Goal: Information Seeking & Learning: Check status

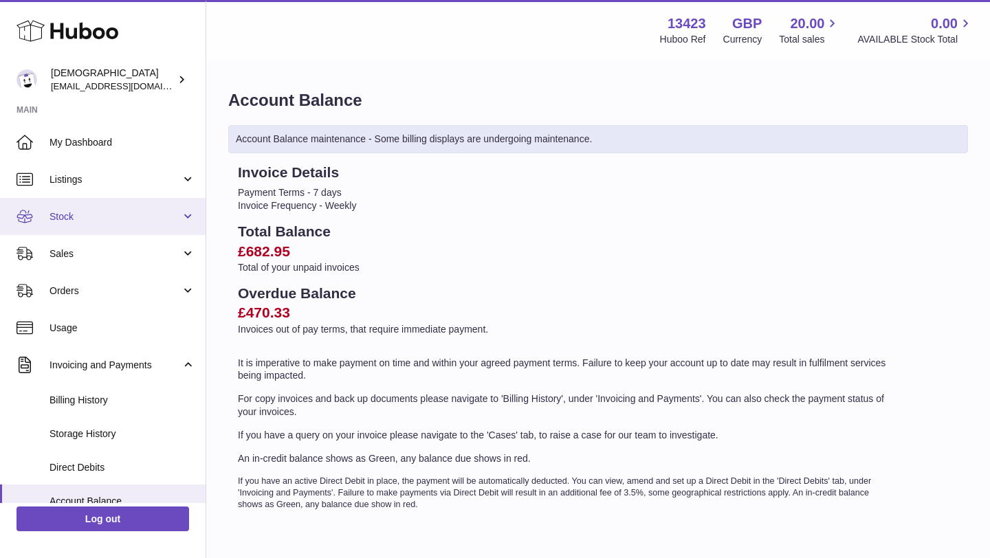
click at [124, 227] on link "Stock" at bounding box center [102, 216] width 205 height 37
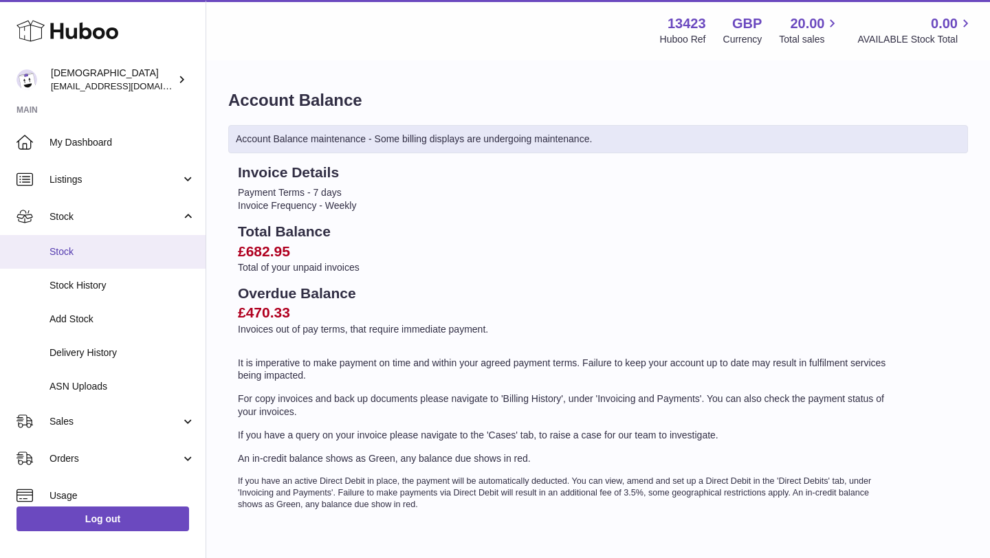
click at [118, 251] on span "Stock" at bounding box center [122, 251] width 146 height 13
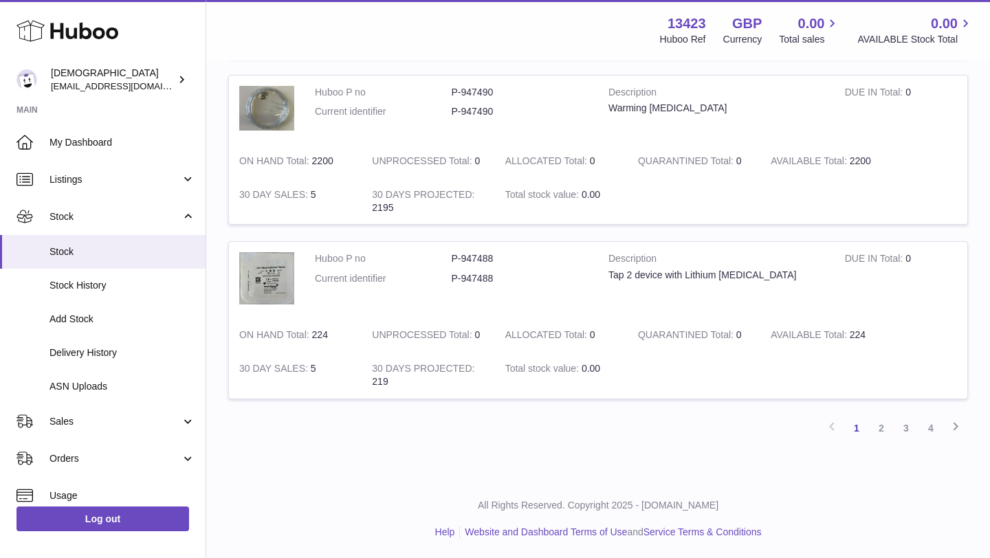
scroll to position [1644, 0]
click at [883, 430] on link "2" at bounding box center [881, 426] width 25 height 25
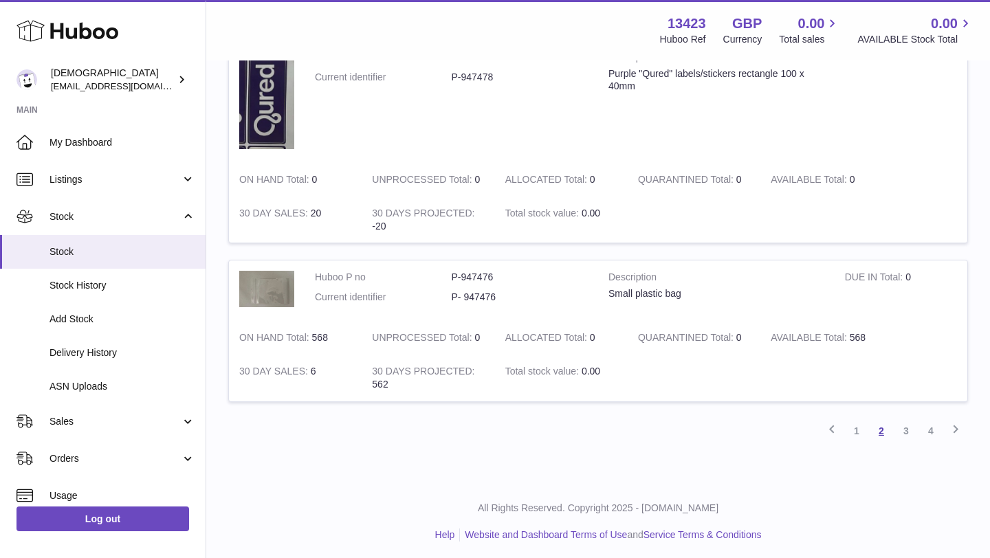
scroll to position [1548, 0]
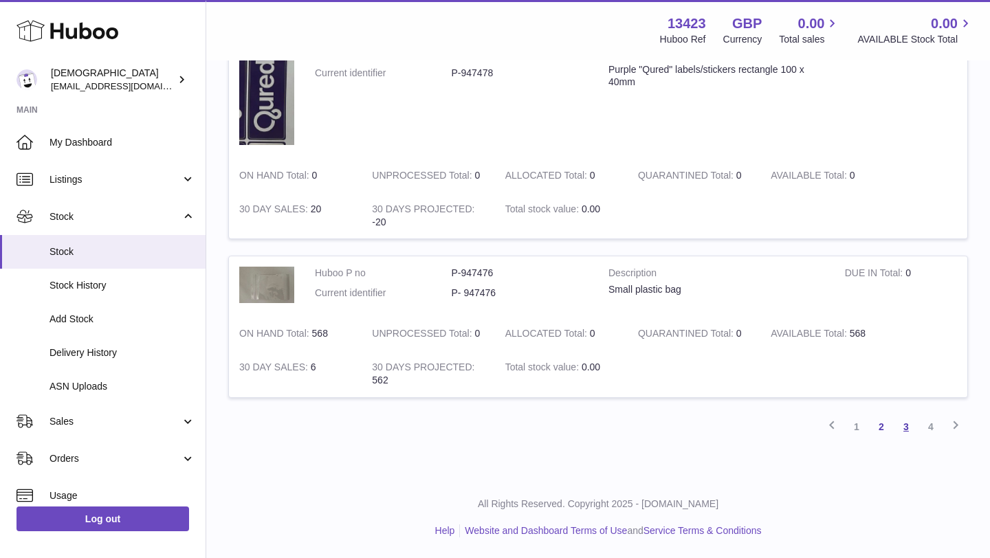
click at [906, 431] on link "3" at bounding box center [905, 426] width 25 height 25
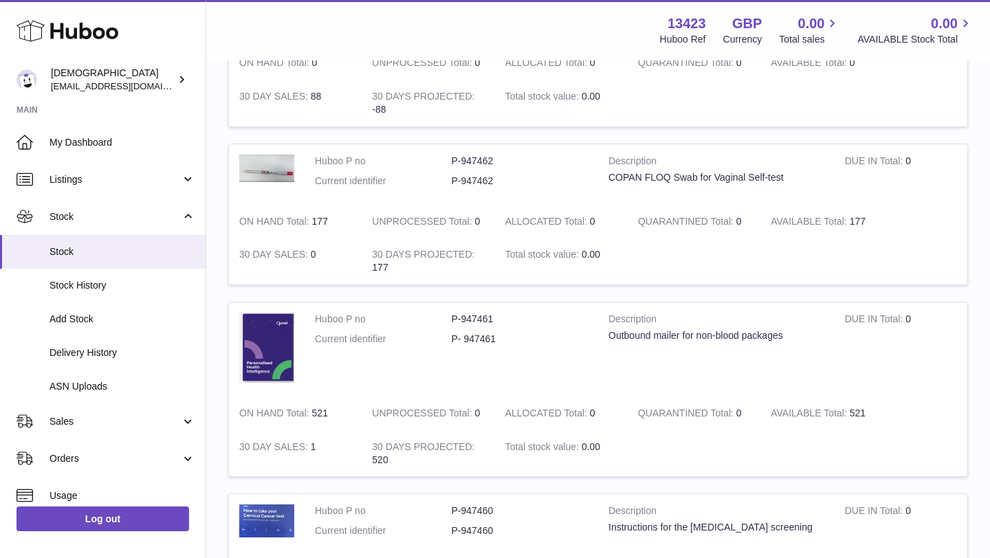
scroll to position [1324, 0]
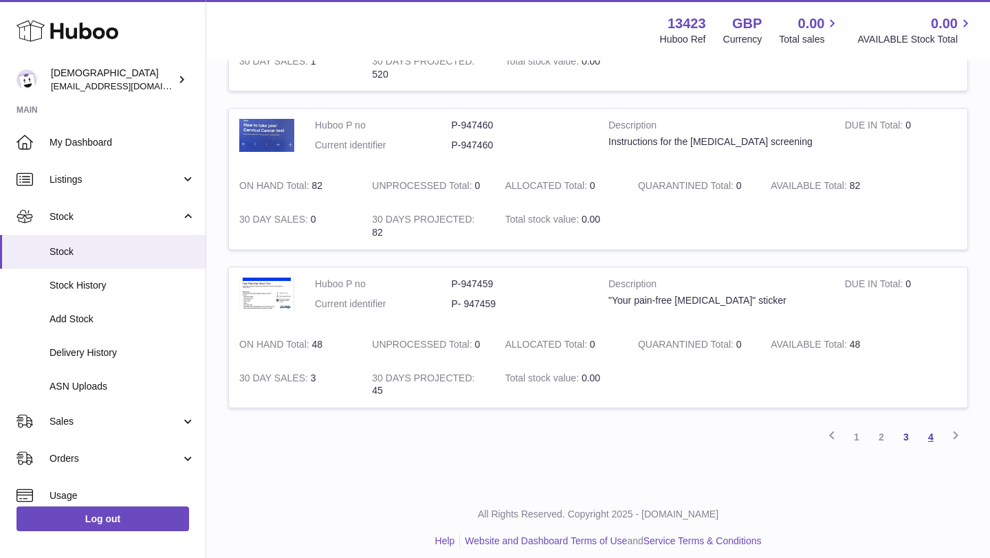
click at [933, 443] on link "4" at bounding box center [930, 437] width 25 height 25
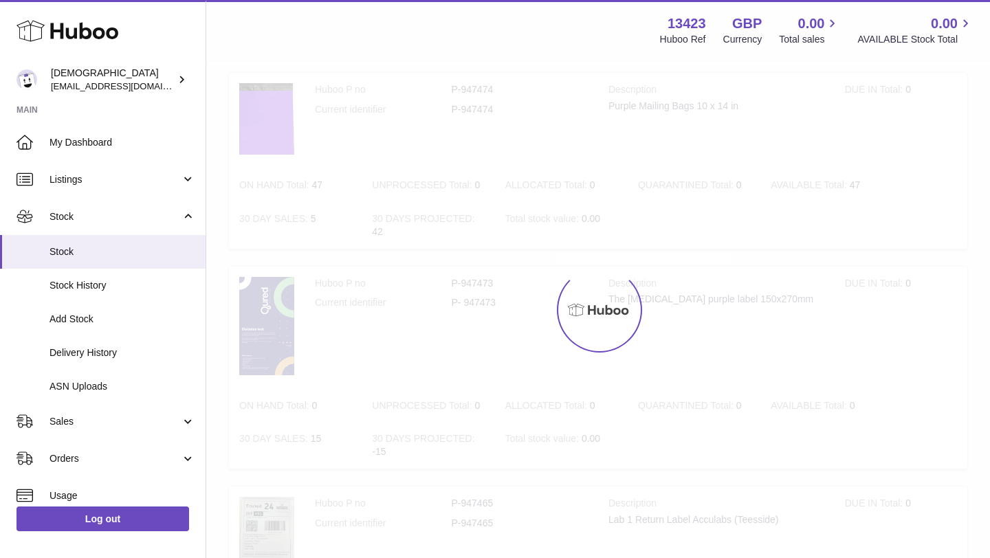
scroll to position [62, 0]
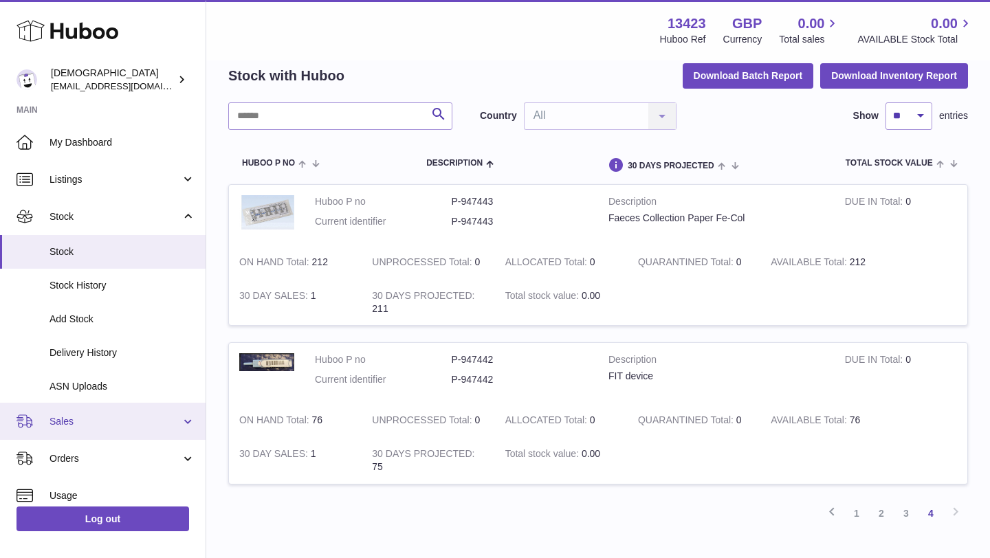
click at [93, 411] on link "Sales" at bounding box center [102, 421] width 205 height 37
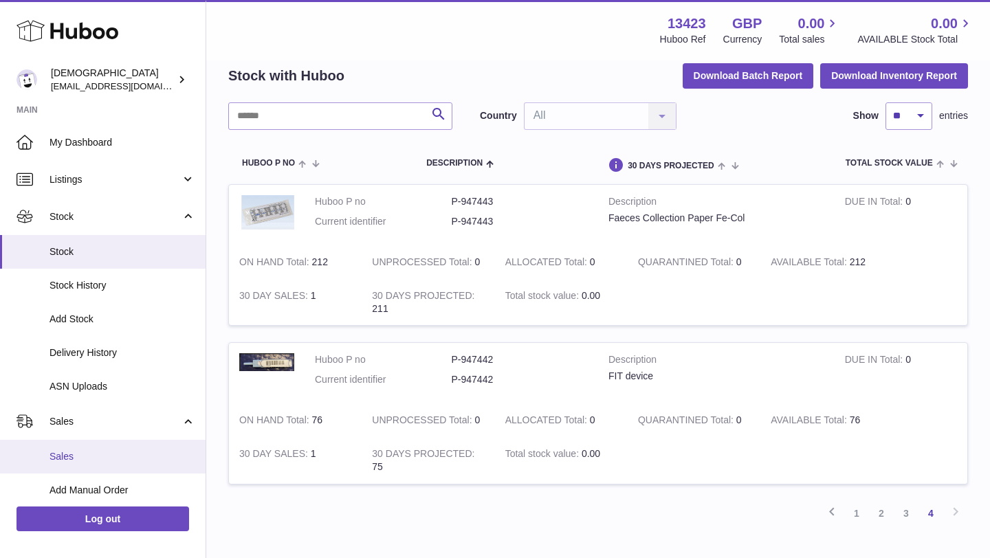
click at [79, 453] on span "Sales" at bounding box center [122, 456] width 146 height 13
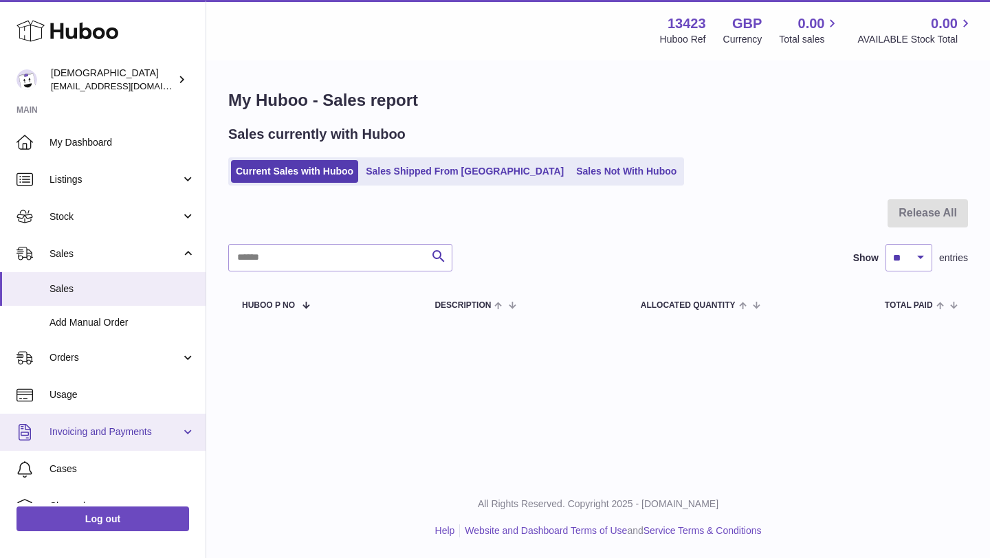
click at [78, 424] on link "Invoicing and Payments" at bounding box center [102, 432] width 205 height 37
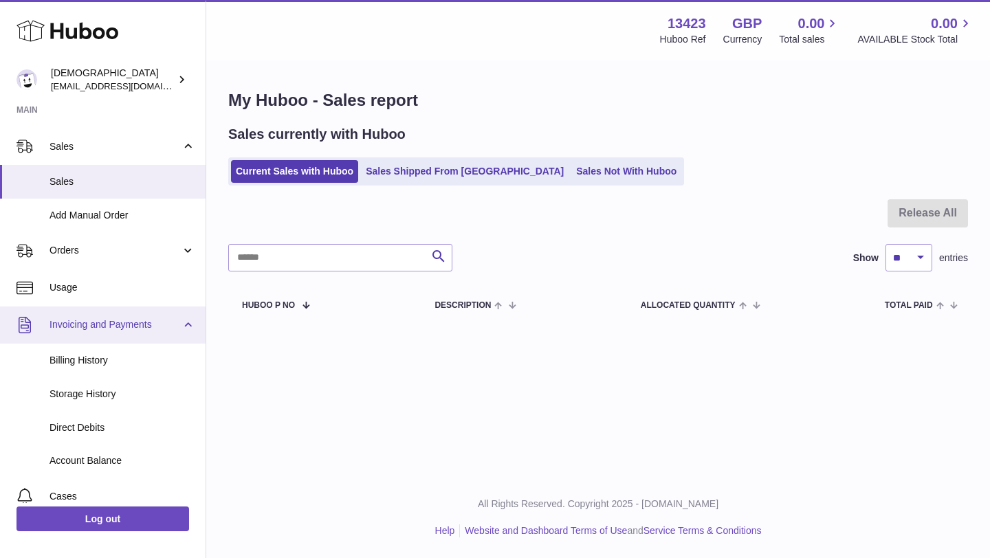
scroll to position [155, 0]
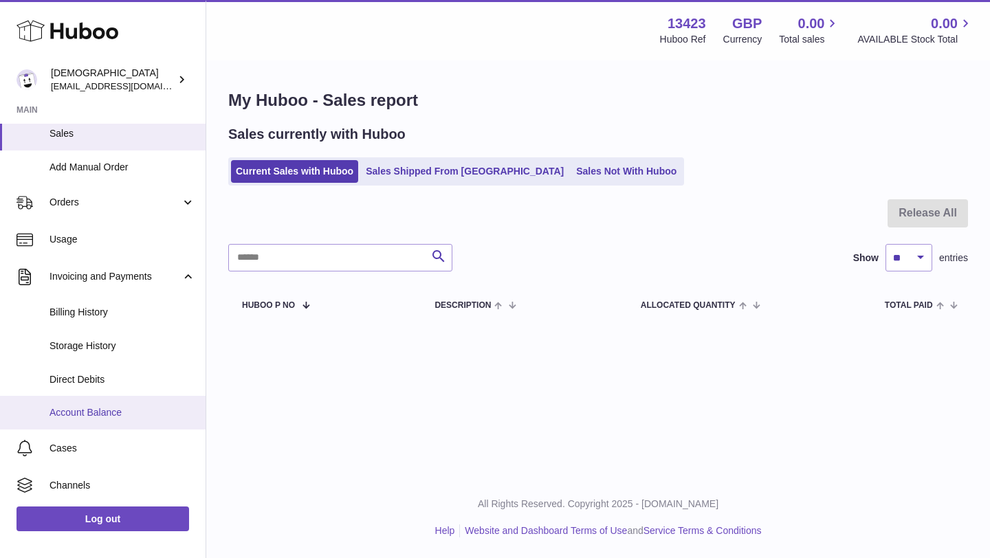
click at [75, 411] on span "Account Balance" at bounding box center [122, 412] width 146 height 13
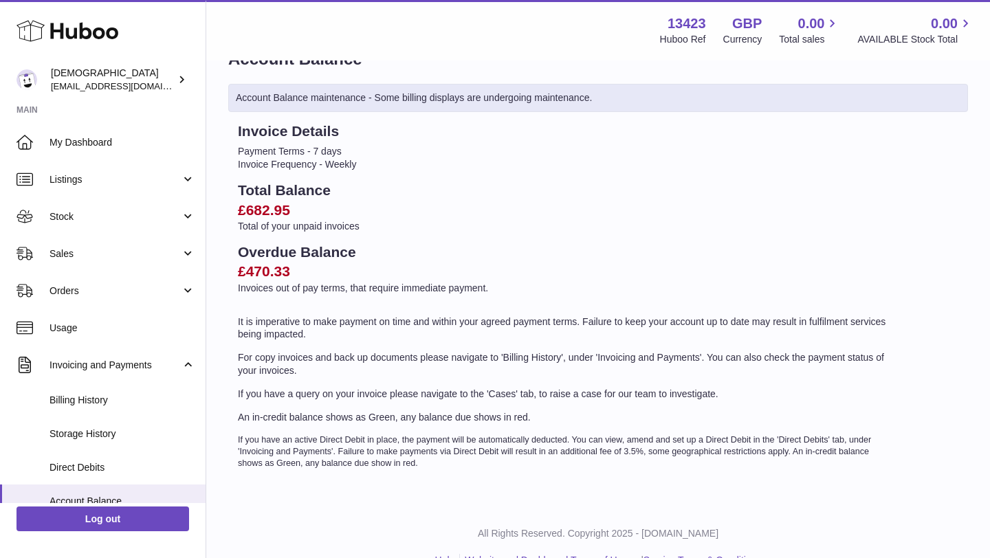
scroll to position [71, 0]
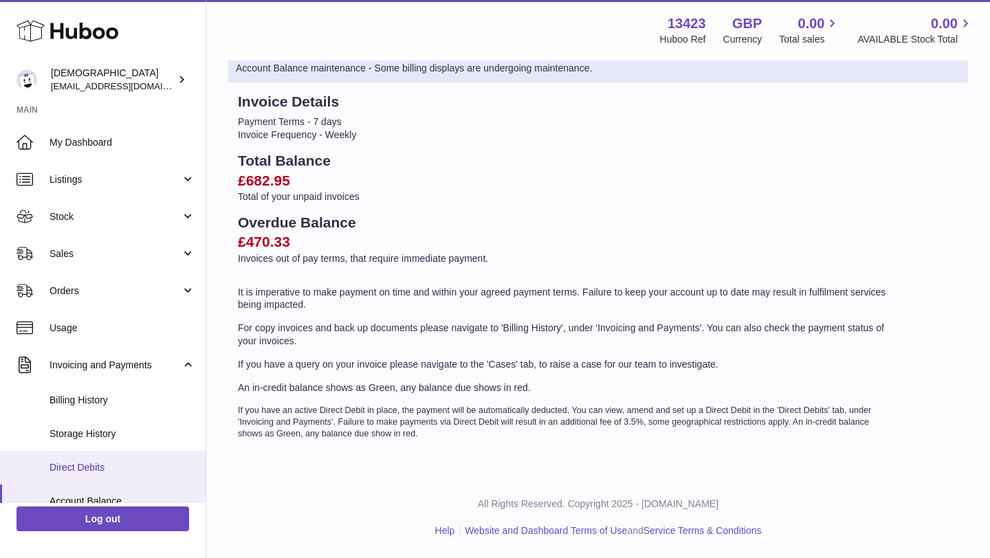
click at [102, 465] on span "Direct Debits" at bounding box center [122, 467] width 146 height 13
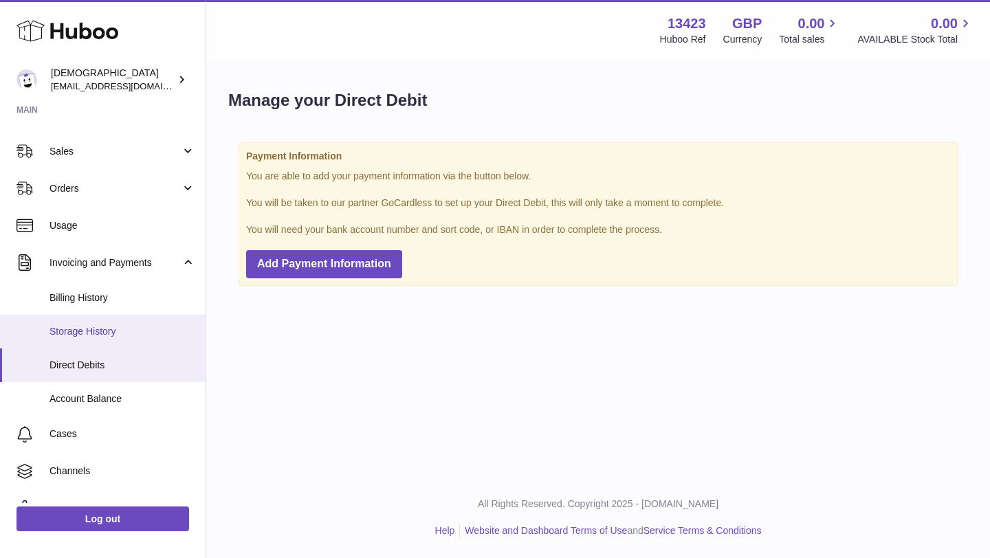
scroll to position [163, 0]
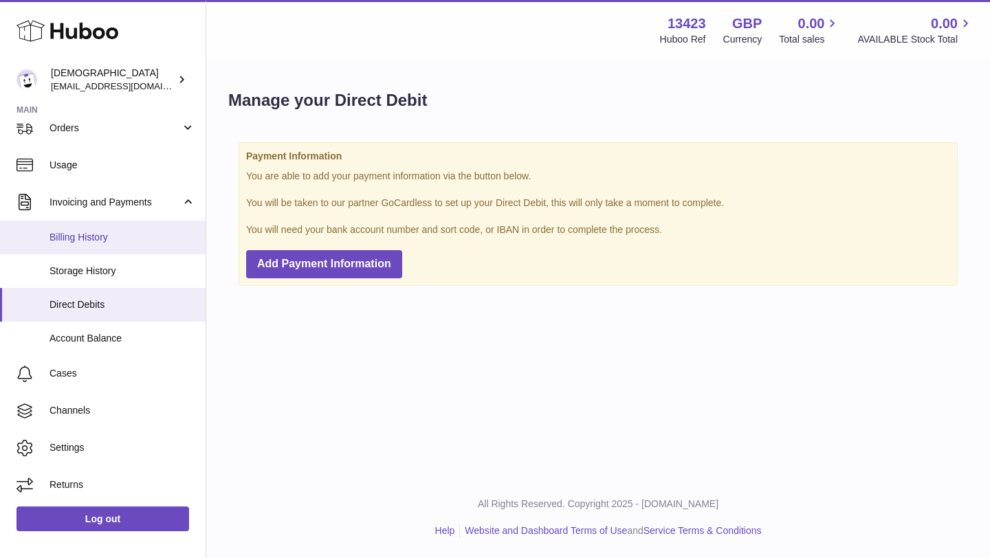
click at [91, 242] on span "Billing History" at bounding box center [122, 237] width 146 height 13
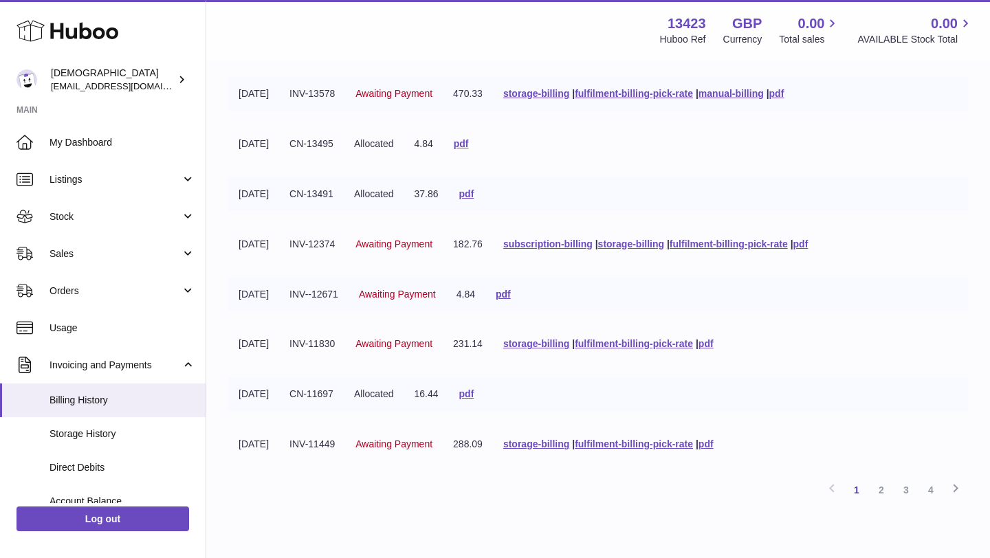
scroll to position [274, 0]
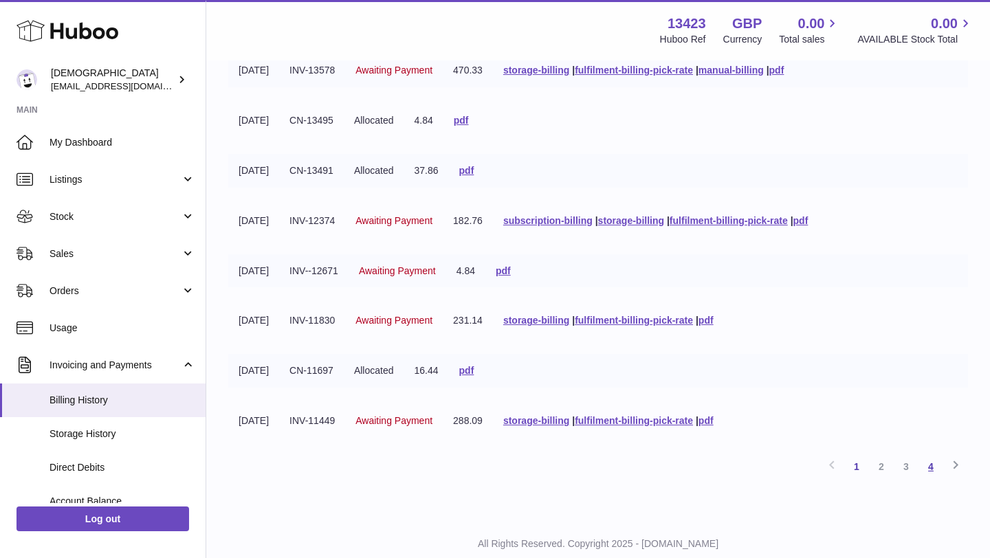
click at [935, 471] on link "4" at bounding box center [930, 466] width 25 height 25
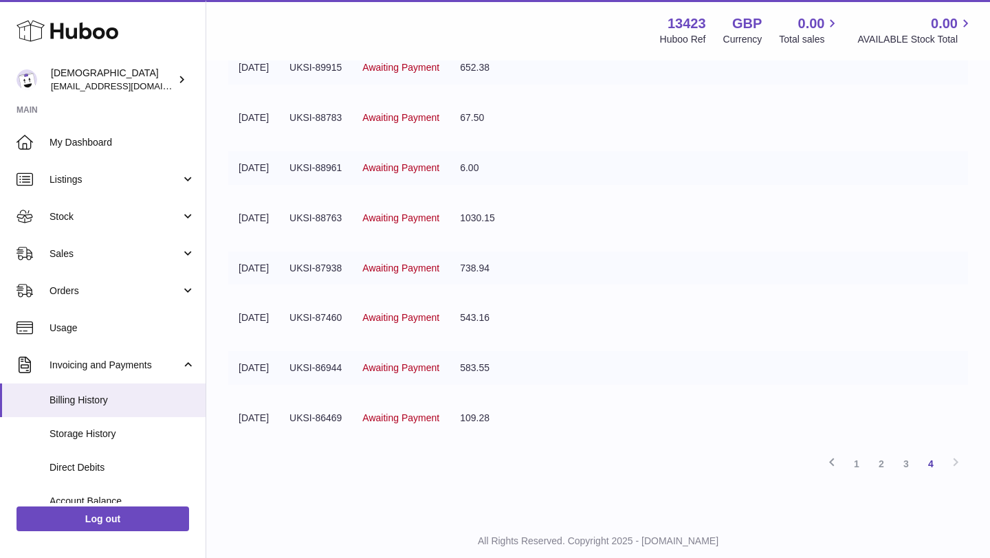
scroll to position [284, 0]
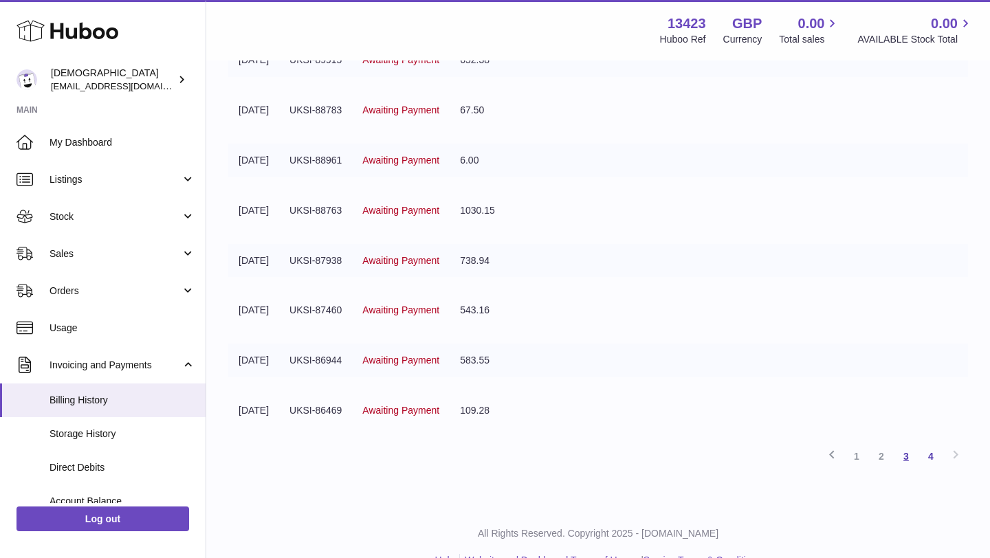
click at [901, 457] on link "3" at bounding box center [905, 456] width 25 height 25
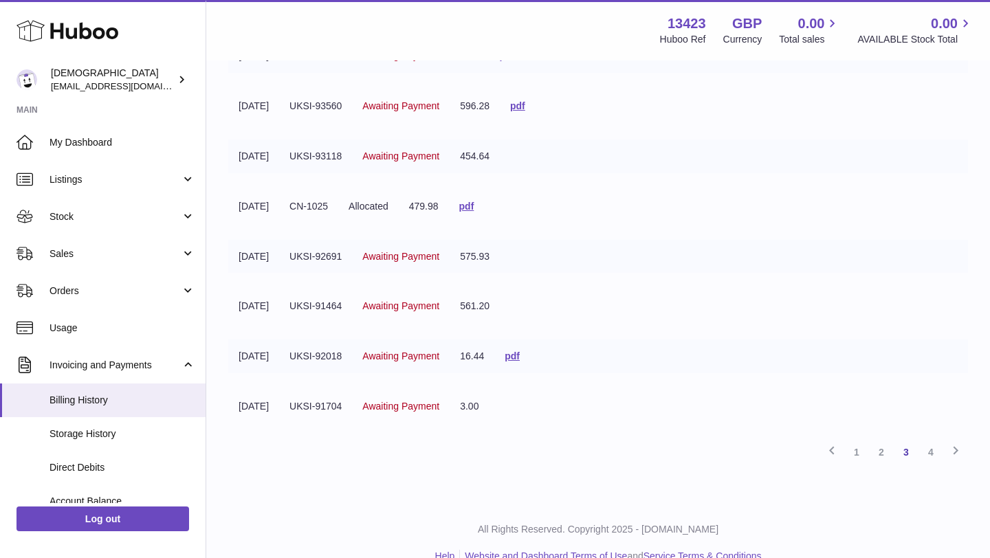
scroll to position [313, 0]
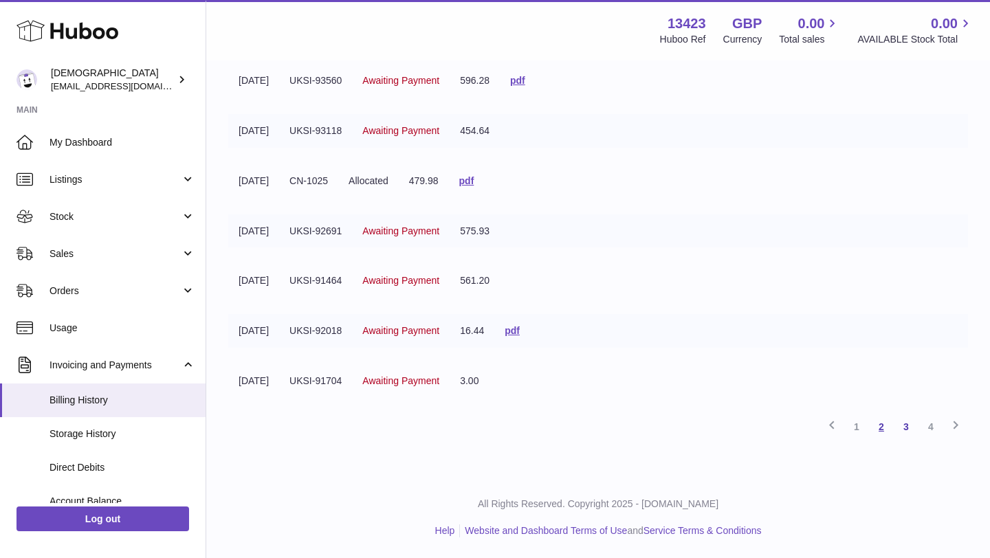
click at [883, 433] on link "2" at bounding box center [881, 426] width 25 height 25
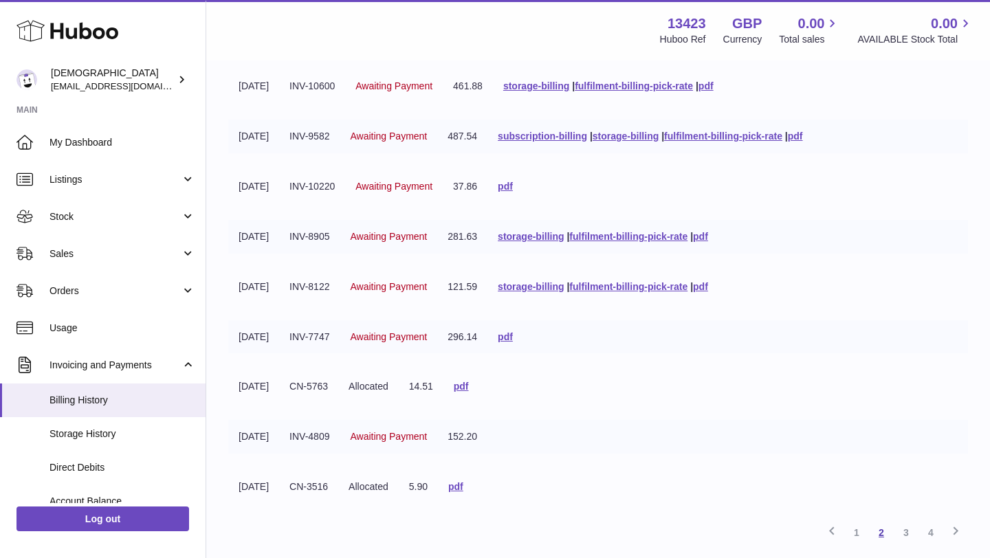
scroll to position [209, 0]
click at [857, 535] on link "1" at bounding box center [856, 531] width 25 height 25
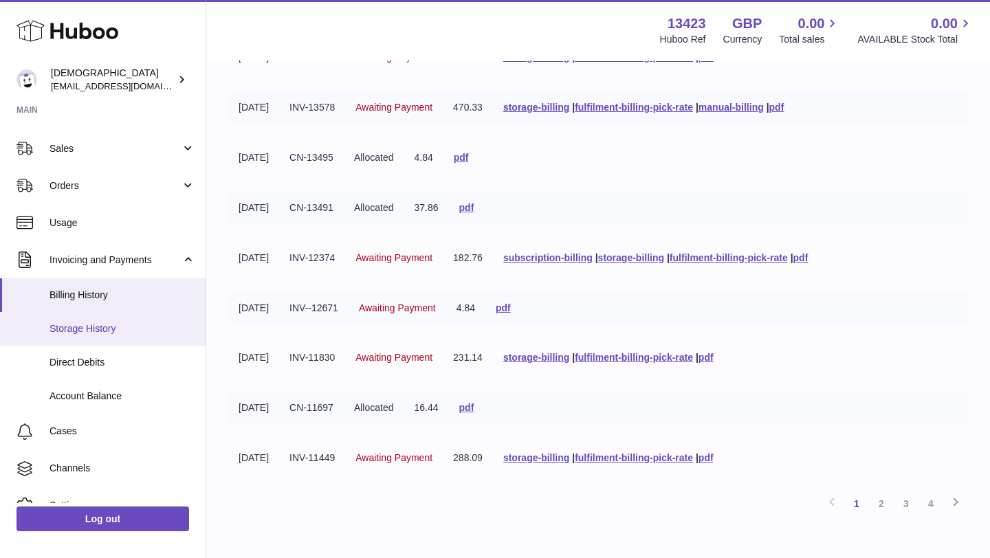
scroll to position [122, 0]
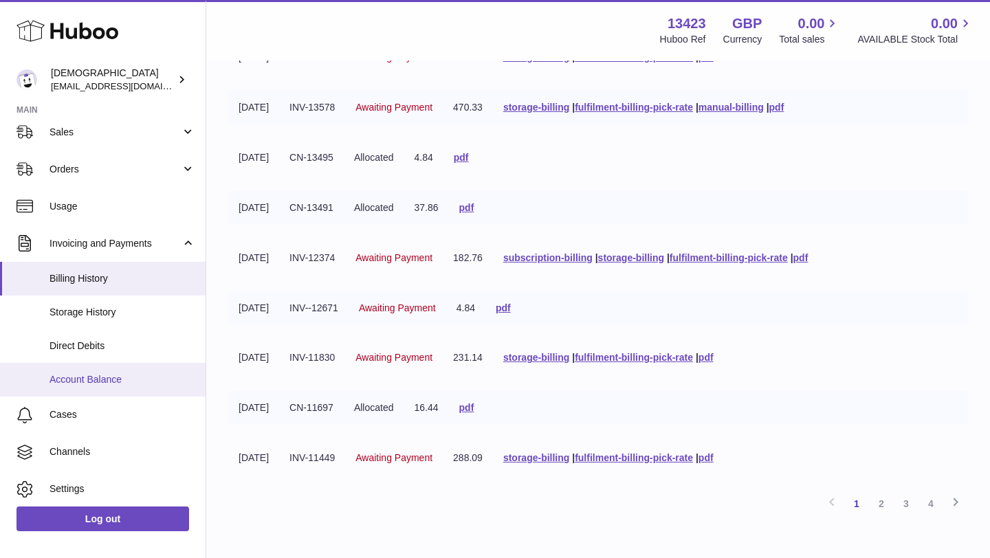
click at [112, 379] on span "Account Balance" at bounding box center [122, 379] width 146 height 13
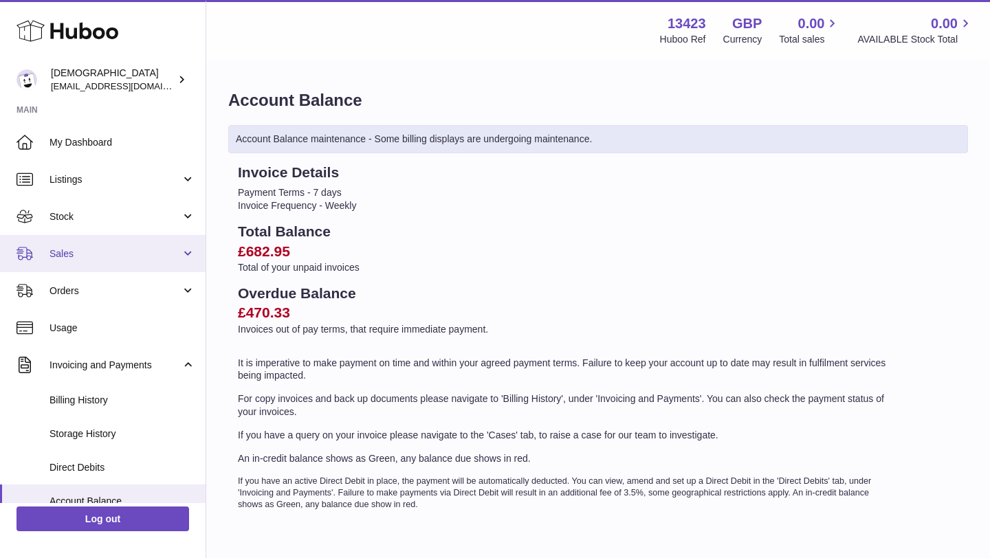
click at [89, 254] on span "Sales" at bounding box center [114, 253] width 131 height 13
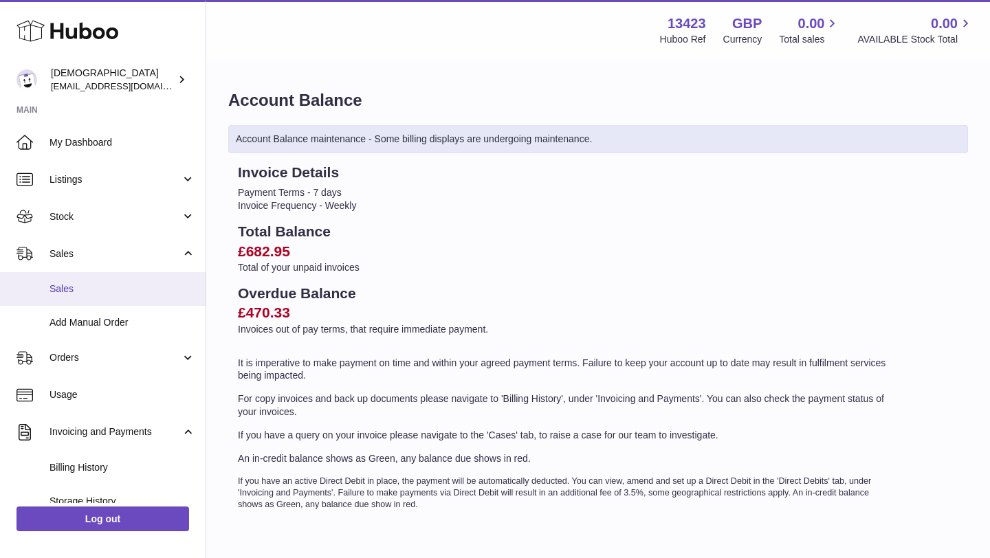
click at [78, 301] on link "Sales" at bounding box center [102, 289] width 205 height 34
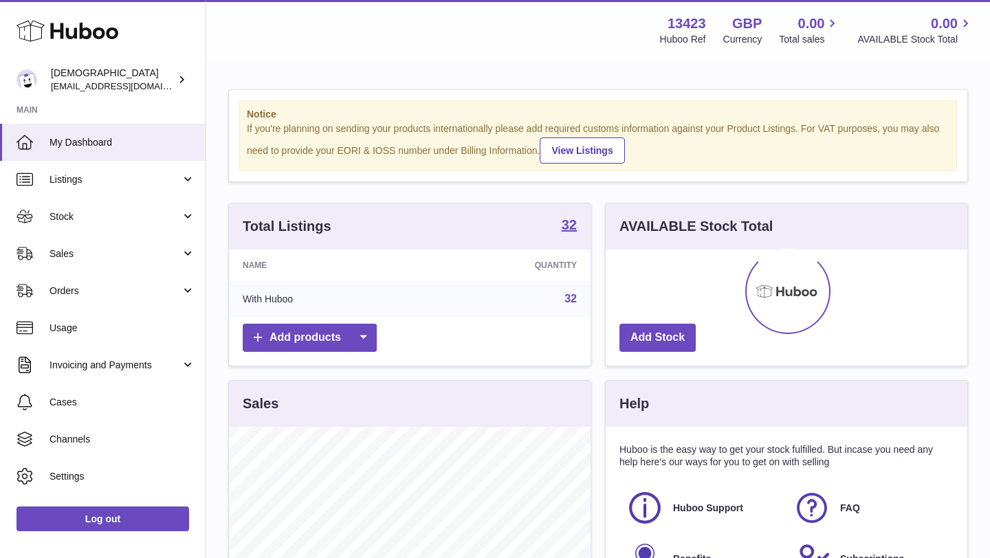
scroll to position [214, 361]
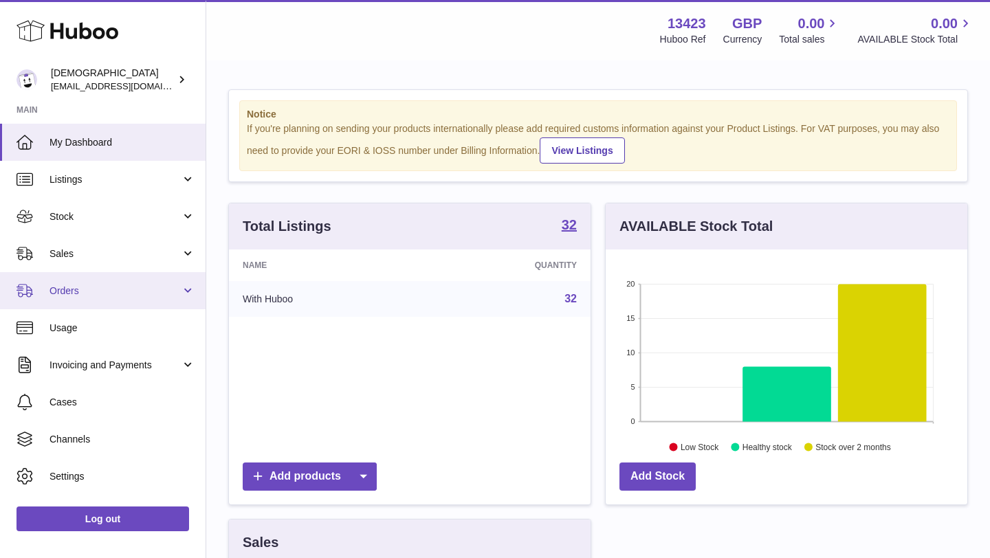
click at [83, 273] on link "Orders" at bounding box center [102, 290] width 205 height 37
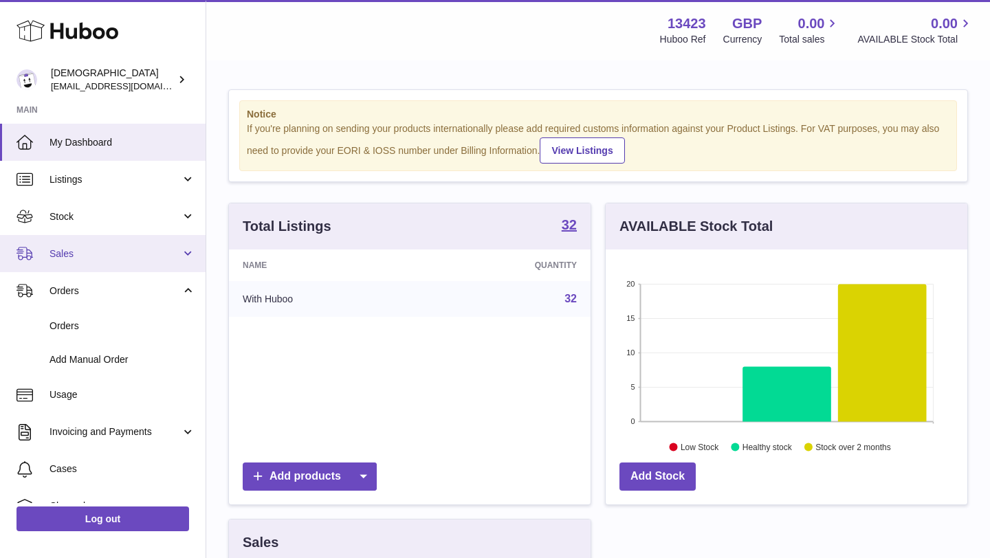
click at [80, 257] on span "Sales" at bounding box center [114, 253] width 131 height 13
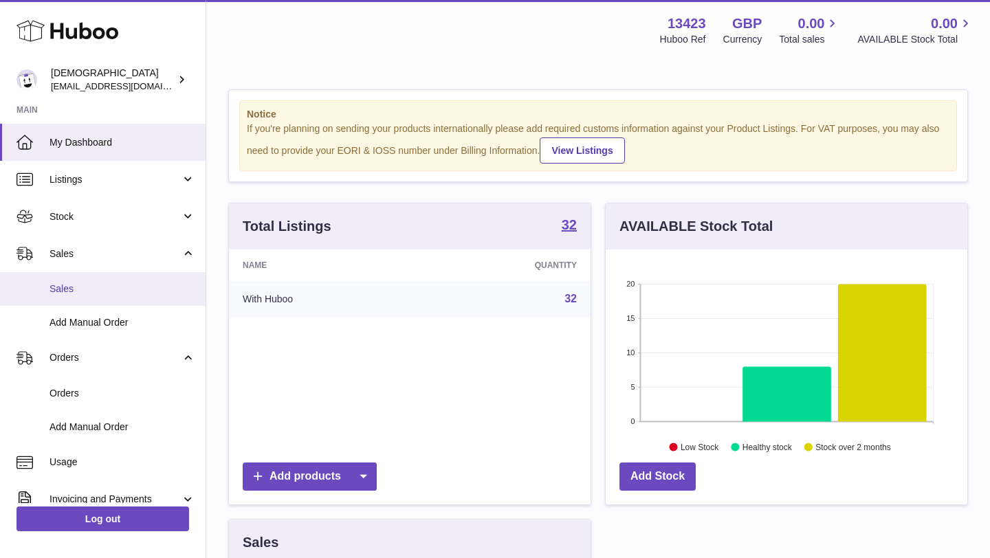
click at [80, 287] on span "Sales" at bounding box center [122, 288] width 146 height 13
